Goal: Task Accomplishment & Management: Use online tool/utility

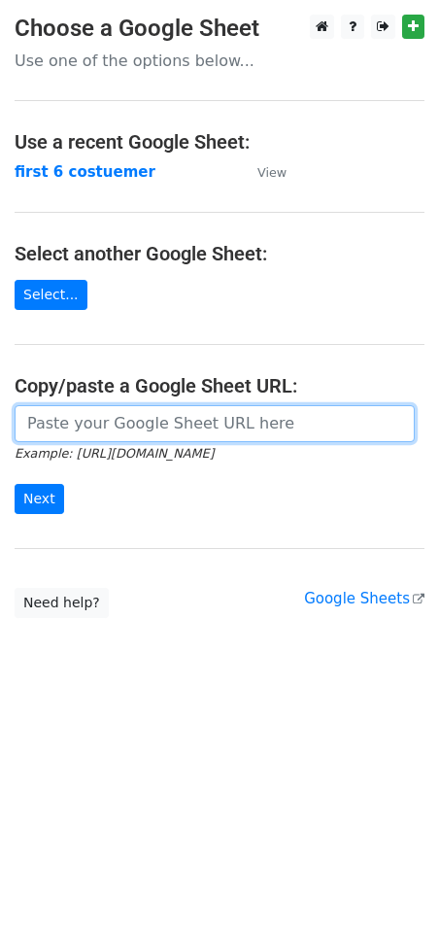
click at [156, 429] on input "url" at bounding box center [215, 423] width 401 height 37
paste input "[URL][DOMAIN_NAME]"
type input "[URL][DOMAIN_NAME]"
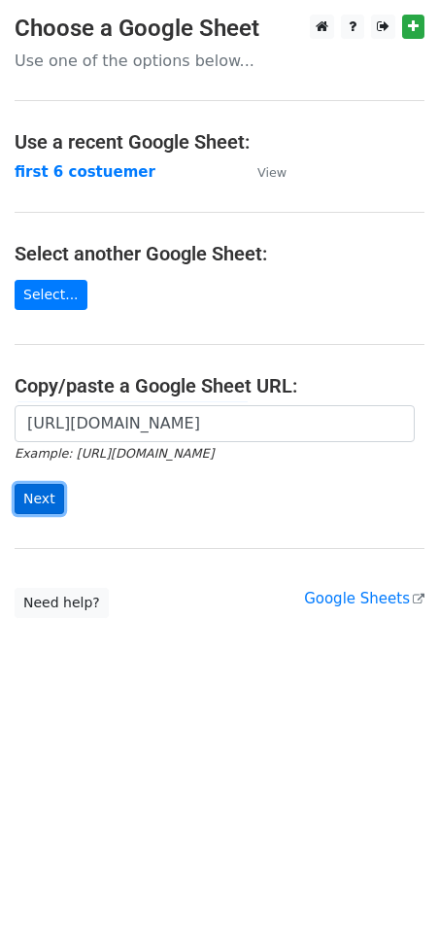
click at [44, 503] on input "Next" at bounding box center [40, 499] width 50 height 30
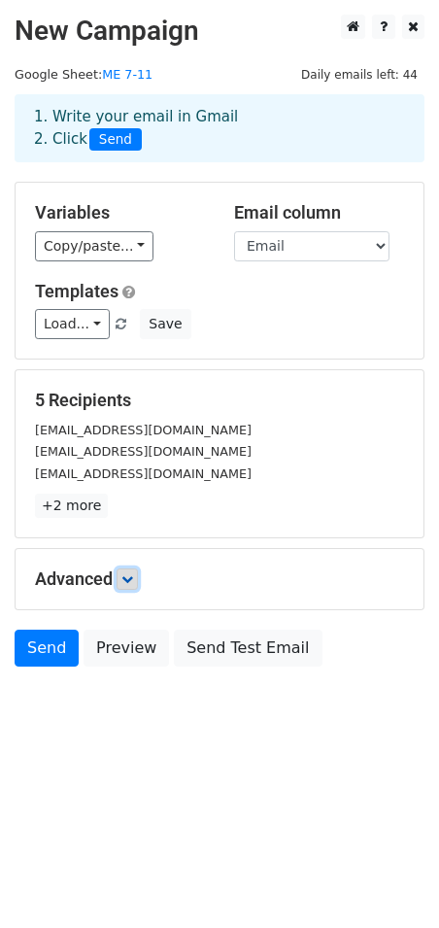
click at [127, 584] on icon at bounding box center [128, 580] width 12 height 12
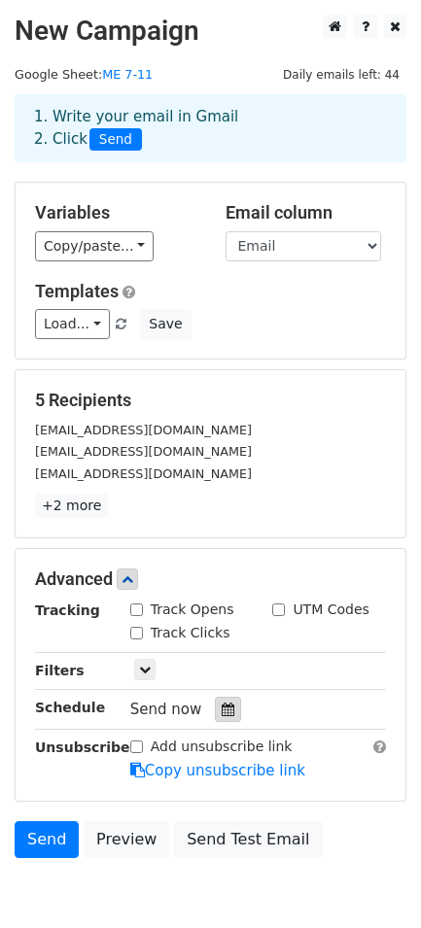
click at [222, 715] on icon at bounding box center [228, 710] width 13 height 14
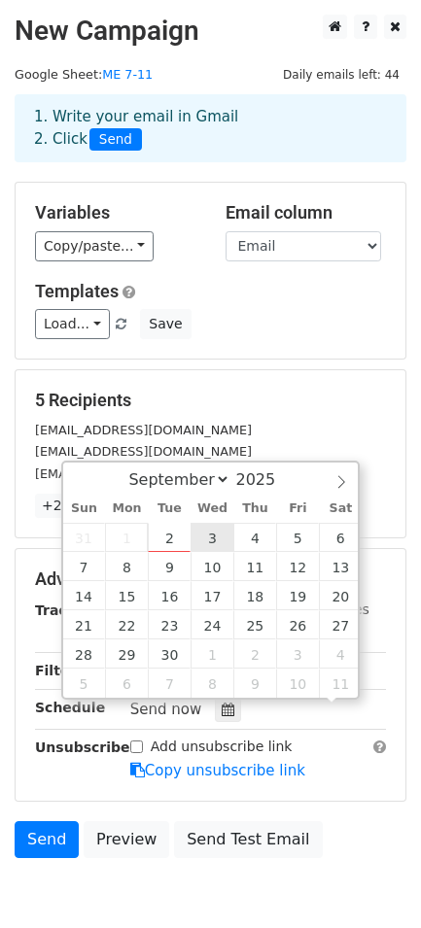
scroll to position [1, 0]
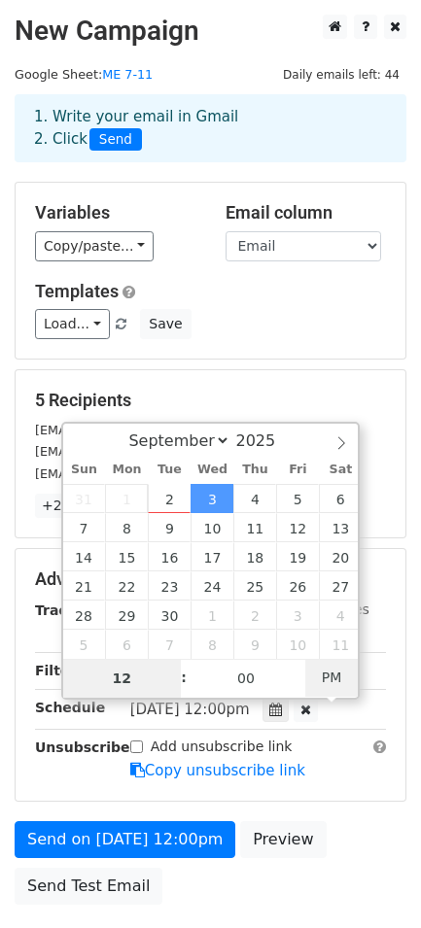
type input "2025-09-03 00:00"
click at [332, 679] on span "PM" at bounding box center [331, 677] width 53 height 39
type input "6"
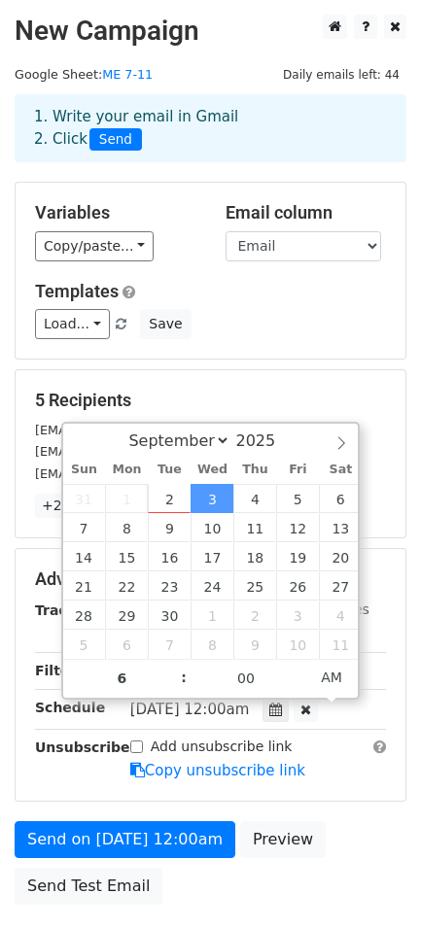
type input "2025-09-03 06:00"
click at [344, 791] on div "Advanced Tracking Track Opens UTM Codes Track Clicks Filters Only include sprea…" at bounding box center [211, 675] width 390 height 252
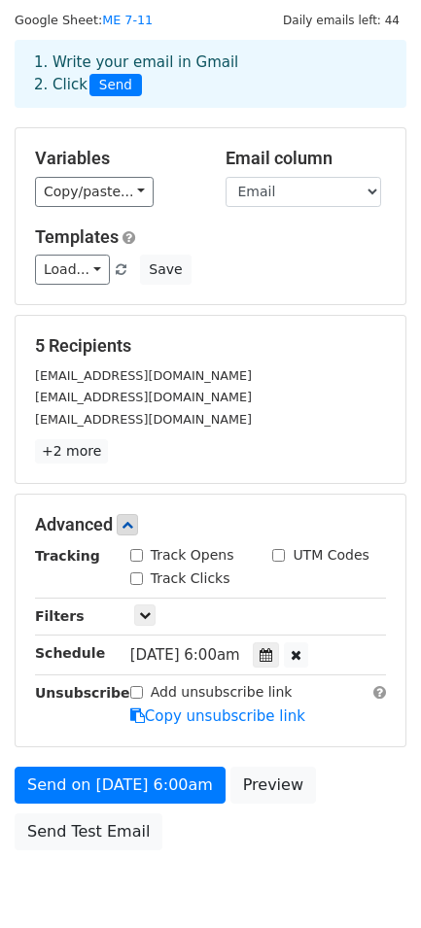
scroll to position [0, 0]
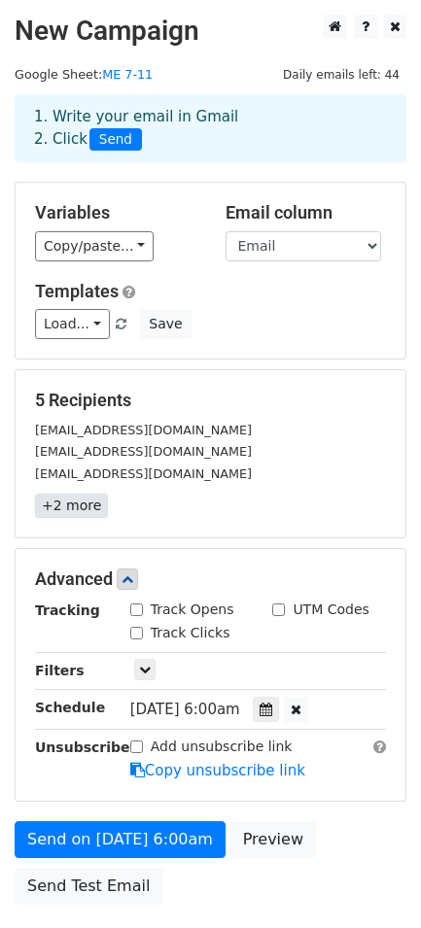
click at [61, 511] on link "+2 more" at bounding box center [71, 506] width 73 height 24
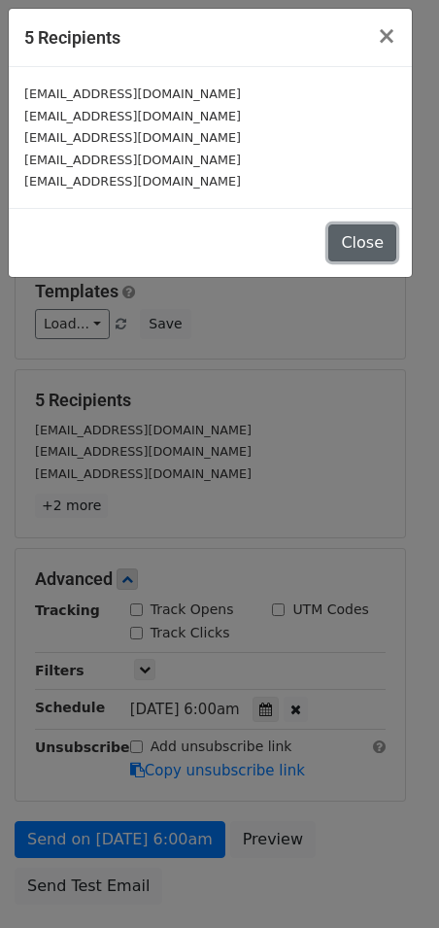
click at [360, 244] on button "Close" at bounding box center [363, 243] width 68 height 37
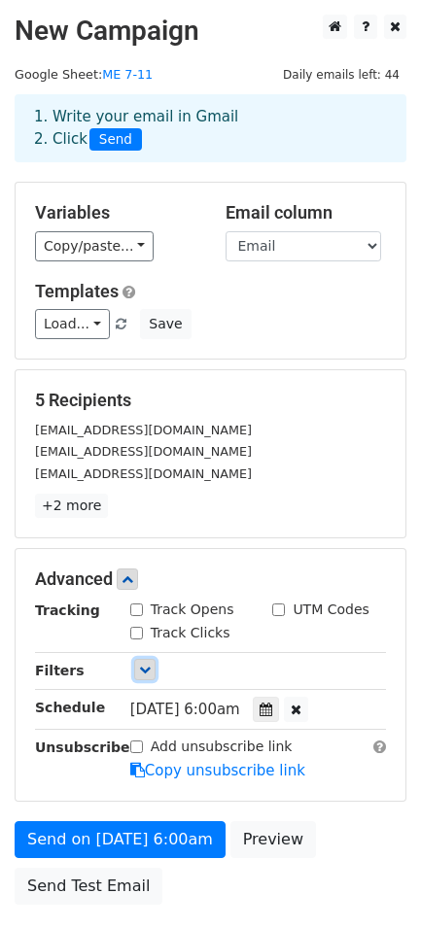
click at [150, 668] on link at bounding box center [144, 669] width 21 height 21
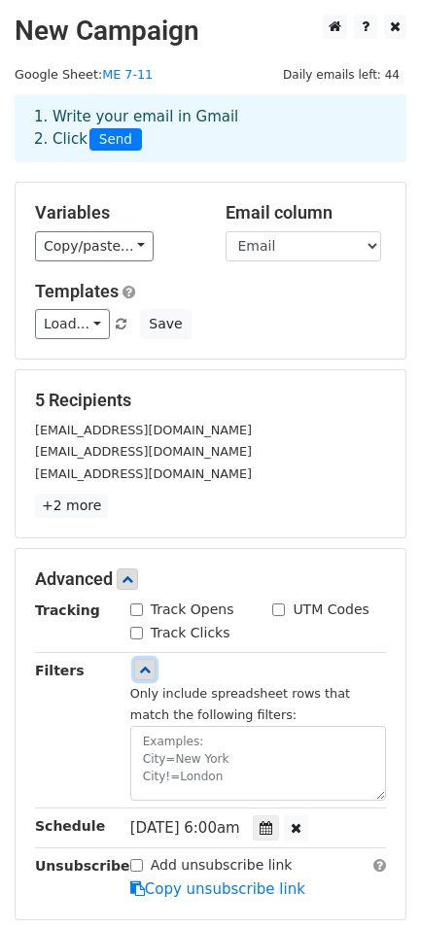
click at [150, 668] on icon at bounding box center [145, 670] width 12 height 12
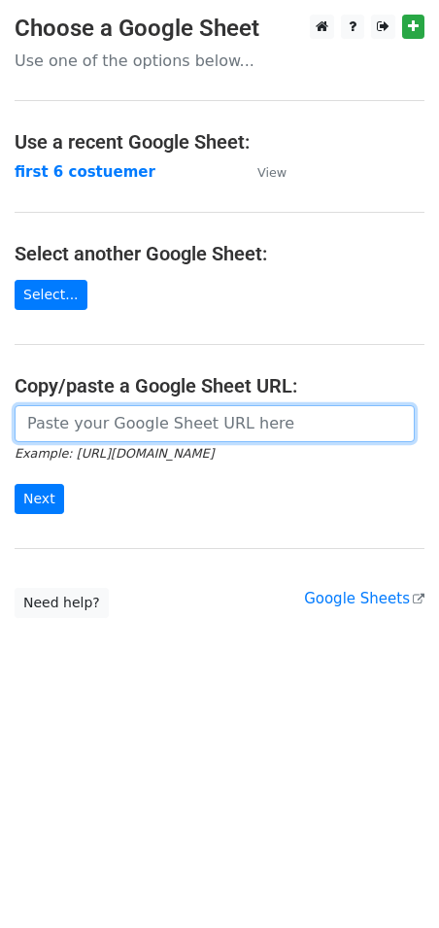
type input "[URL][DOMAIN_NAME]"
click at [122, 428] on input "url" at bounding box center [215, 423] width 401 height 37
paste input "[URL][DOMAIN_NAME]"
type input "[URL][DOMAIN_NAME]"
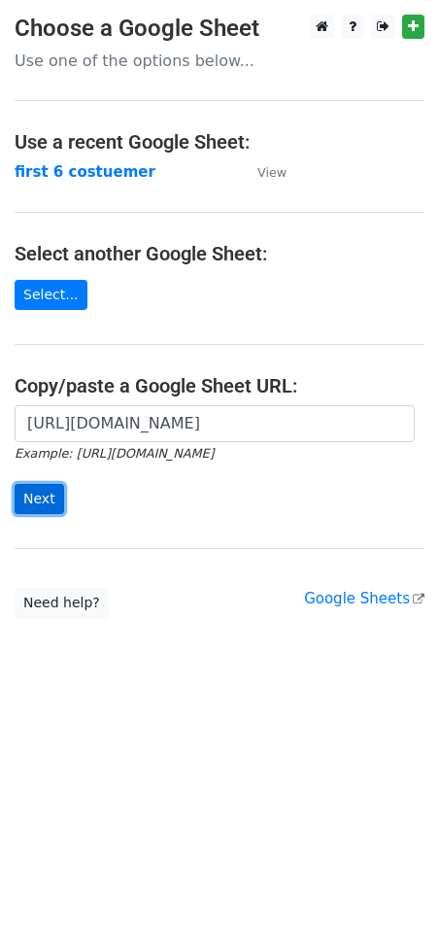
click at [34, 506] on input "Next" at bounding box center [40, 499] width 50 height 30
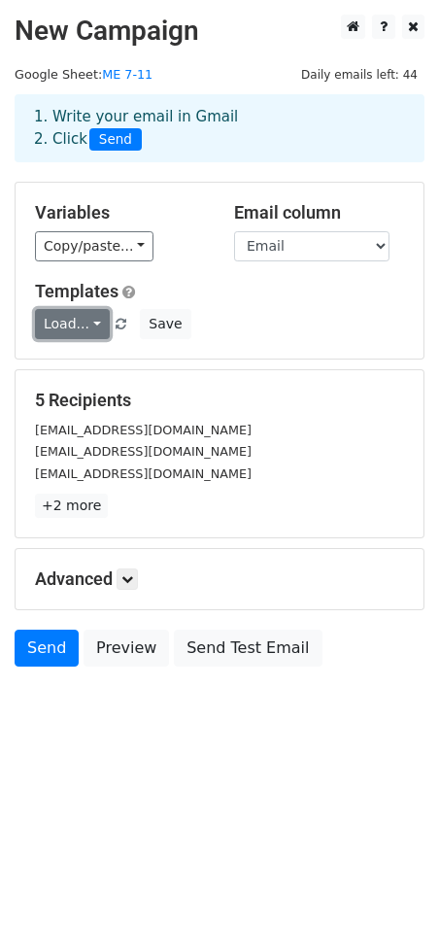
click at [78, 320] on link "Load..." at bounding box center [72, 324] width 75 height 30
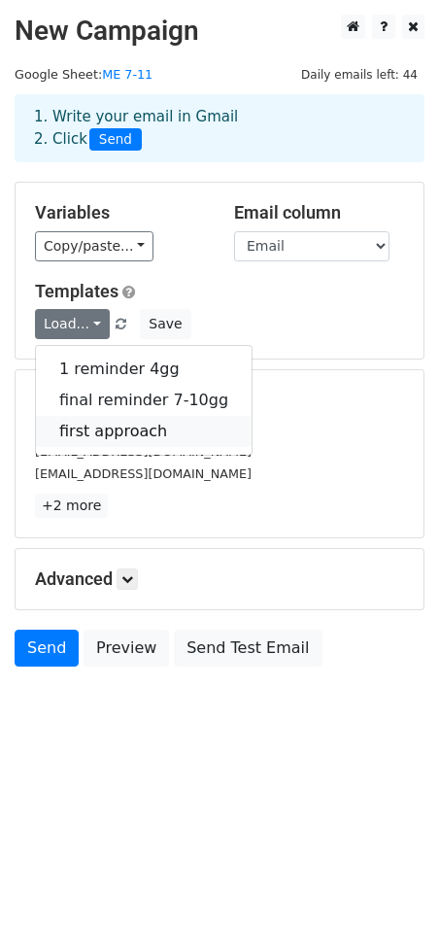
click at [115, 433] on link "first approach" at bounding box center [144, 431] width 216 height 31
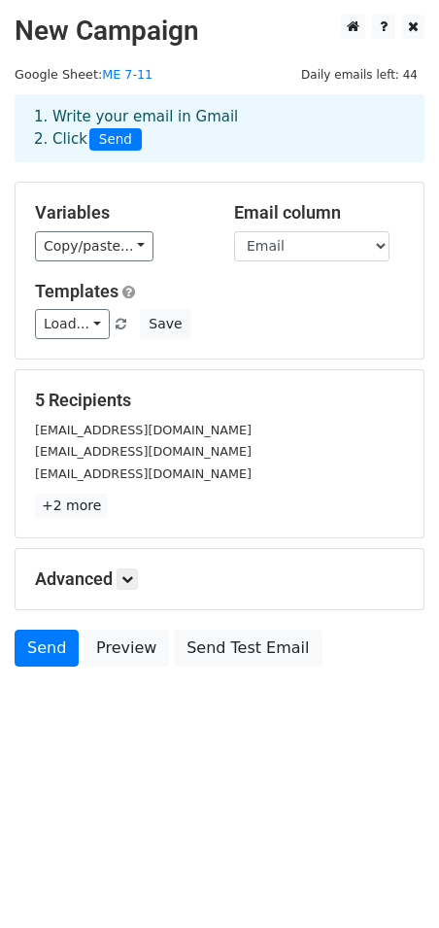
click at [328, 778] on html "New Campaign Daily emails left: 44 Google Sheet: ME 7-11 1. Write your email in…" at bounding box center [219, 464] width 439 height 928
drag, startPoint x: 189, startPoint y: 793, endPoint x: 122, endPoint y: 709, distance: 108.0
click at [182, 781] on html "New Campaign Daily emails left: 44 Google Sheet: ME 7-11 1. Write your email in…" at bounding box center [219, 464] width 439 height 928
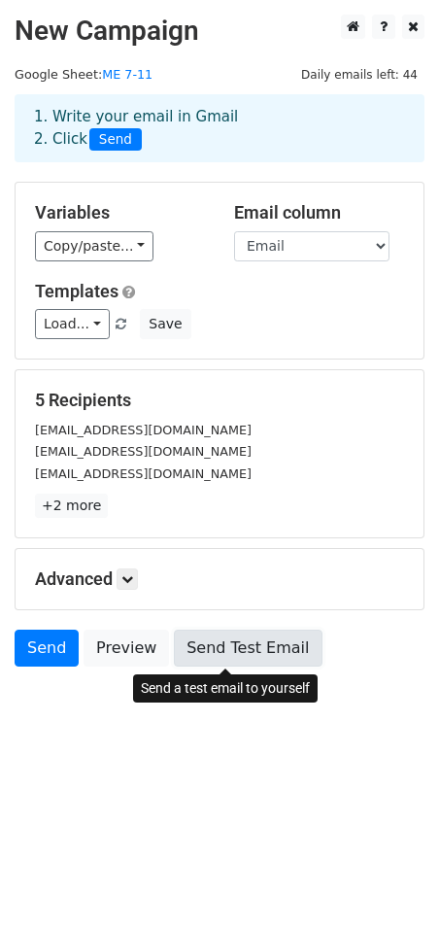
click at [209, 657] on link "Send Test Email" at bounding box center [248, 648] width 148 height 37
